Goal: Information Seeking & Learning: Learn about a topic

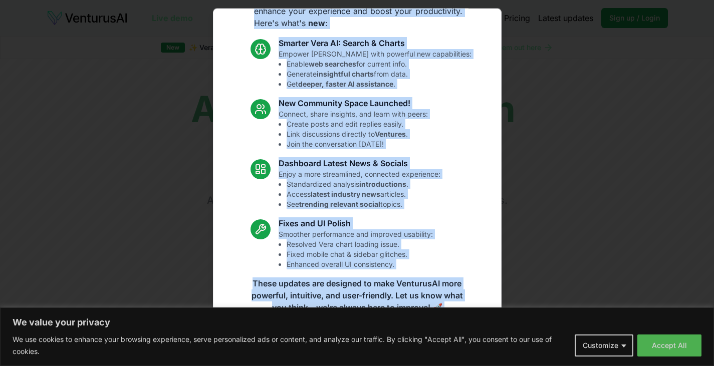
scroll to position [52, 0]
drag, startPoint x: 250, startPoint y: 19, endPoint x: 420, endPoint y: 353, distance: 374.8
click at [420, 353] on div "Exciting new updates on VenturusAI! We're excited to announce some amazing upda…" at bounding box center [357, 183] width 289 height 350
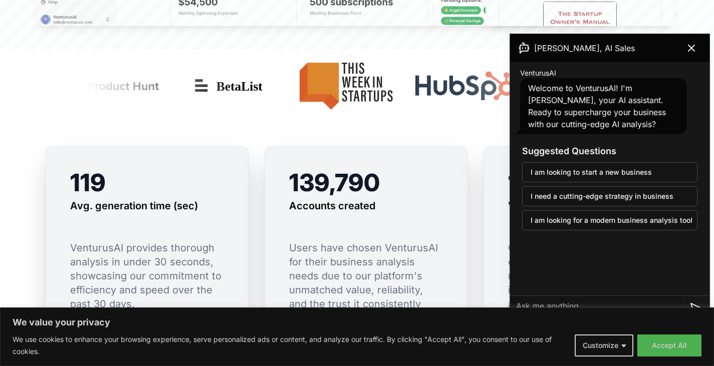
scroll to position [680, 0]
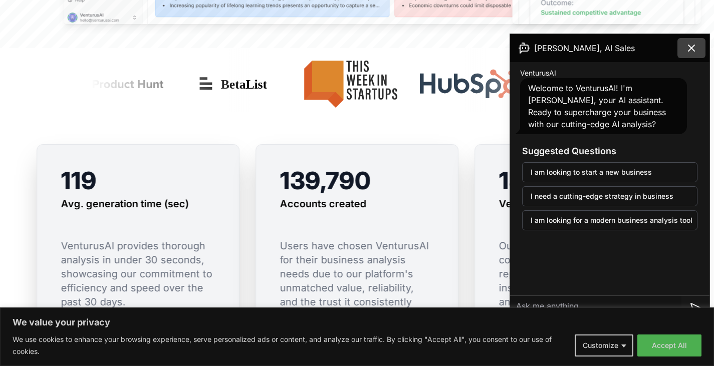
click at [691, 47] on icon at bounding box center [691, 48] width 6 height 6
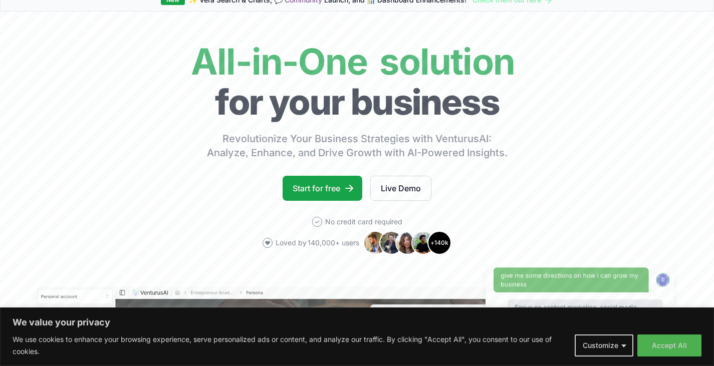
scroll to position [0, 0]
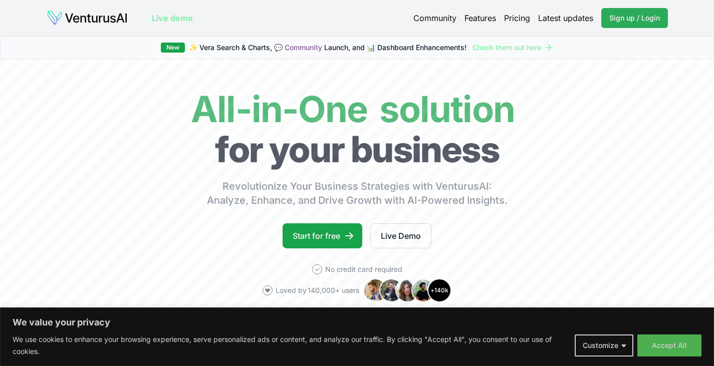
click at [632, 15] on span "Sign up / Login" at bounding box center [634, 18] width 51 height 10
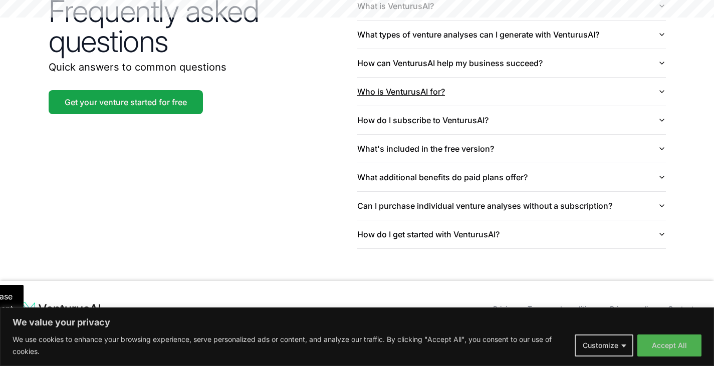
scroll to position [2430, 0]
click at [430, 150] on button "What's included in the free version?" at bounding box center [511, 148] width 309 height 28
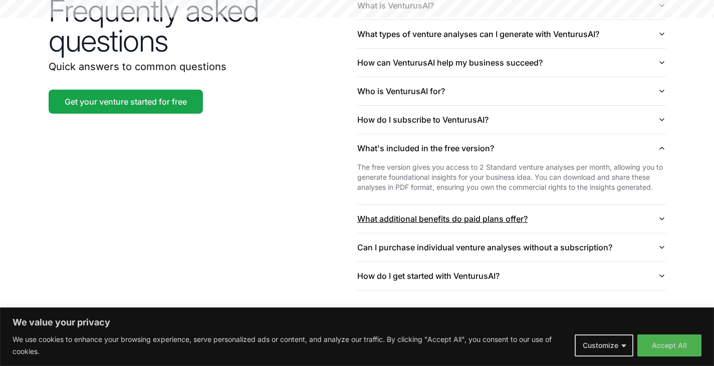
click at [417, 222] on button "What additional benefits do paid plans offer?" at bounding box center [511, 219] width 309 height 28
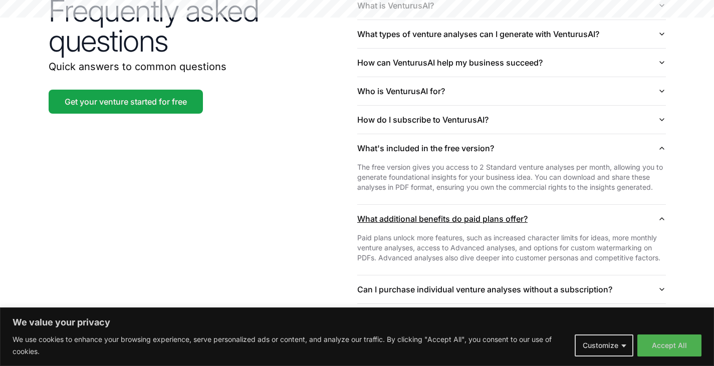
scroll to position [2528, 0]
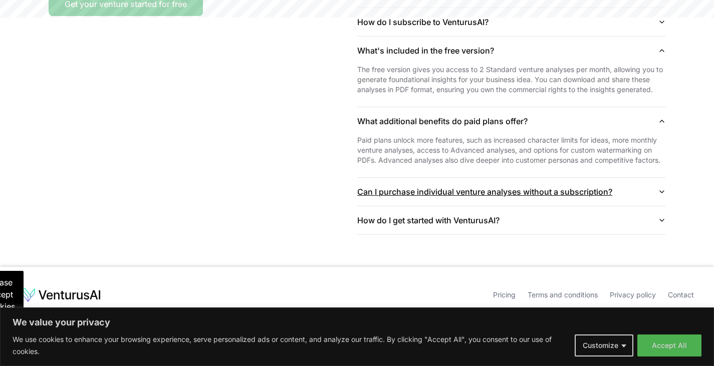
click at [511, 198] on button "Can I purchase individual venture analyses without a subscription?" at bounding box center [511, 192] width 309 height 28
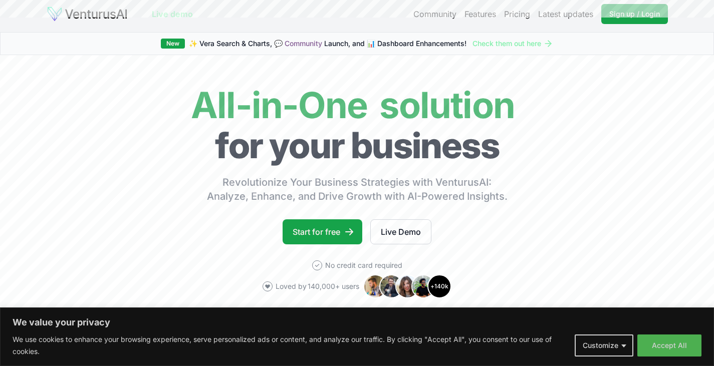
scroll to position [0, 0]
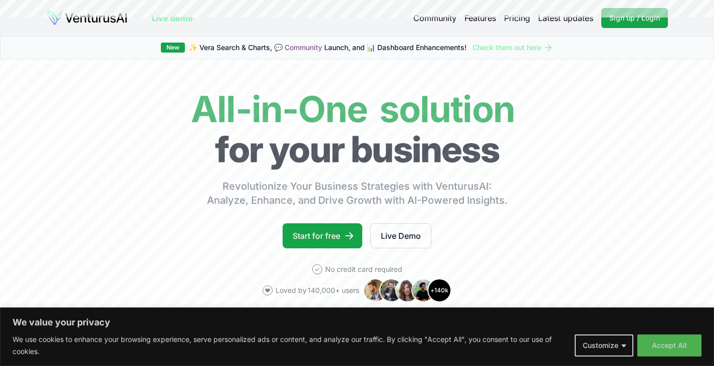
click at [500, 21] on div "Community Features Pricing Latest updates Sign up / Login Login" at bounding box center [540, 18] width 254 height 20
click at [508, 21] on link "Pricing" at bounding box center [517, 18] width 26 height 12
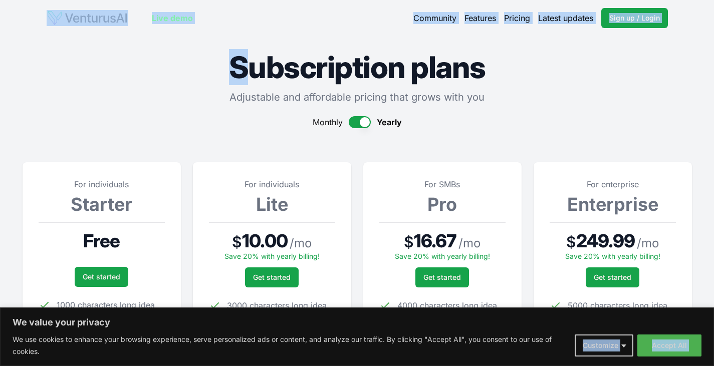
scroll to position [11, 0]
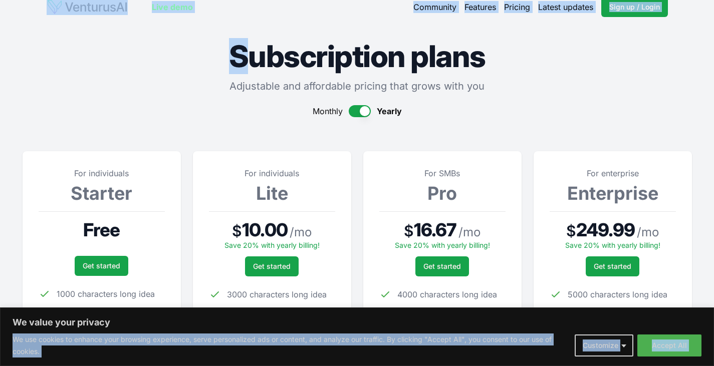
drag, startPoint x: 243, startPoint y: 63, endPoint x: 644, endPoint y: 310, distance: 471.2
click at [644, 310] on body "We value your privacy We use cookies to enhance your browsing experience, serve…" at bounding box center [357, 172] width 714 height 366
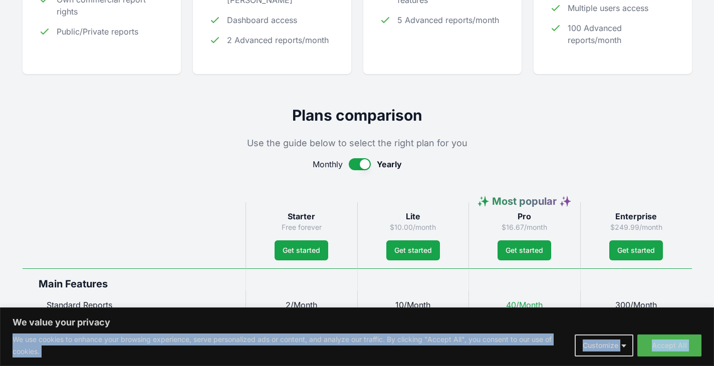
scroll to position [357, 0]
